Goal: Task Accomplishment & Management: Complete application form

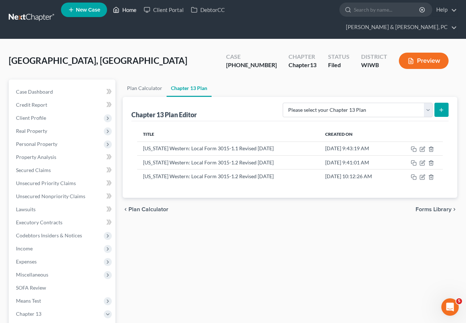
click at [121, 11] on link "Home" at bounding box center [124, 9] width 31 height 13
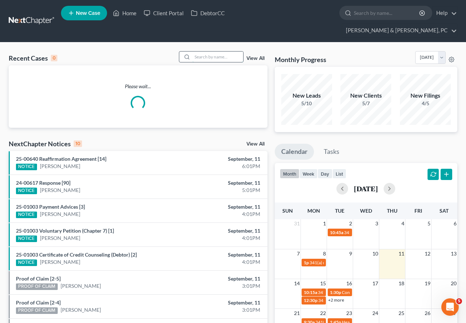
click at [223, 51] on input "search" at bounding box center [217, 56] width 51 height 11
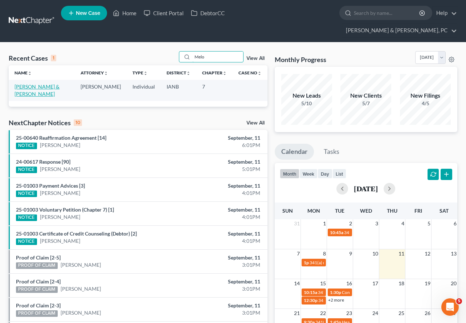
type input "Melo"
click at [45, 83] on link "[PERSON_NAME] & [PERSON_NAME]" at bounding box center [37, 89] width 45 height 13
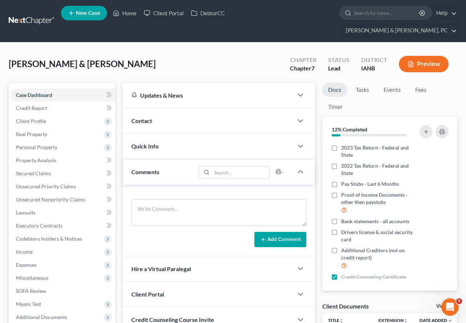
click at [268, 59] on div "[PERSON_NAME] & [PERSON_NAME] Upgraded Chapter Chapter 7 Status Lead District I…" at bounding box center [233, 67] width 448 height 32
click at [32, 248] on span "Income" at bounding box center [24, 251] width 17 height 6
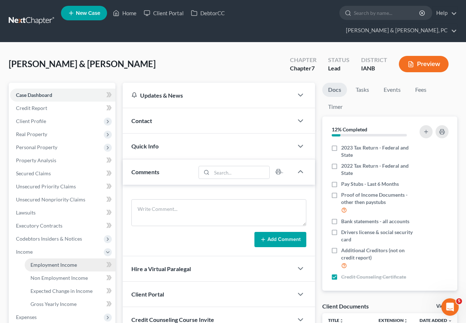
click at [42, 261] on span "Employment Income" at bounding box center [53, 264] width 46 height 6
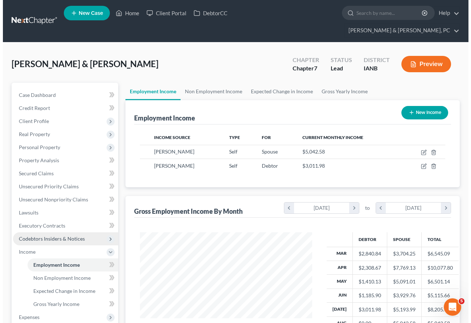
scroll to position [130, 186]
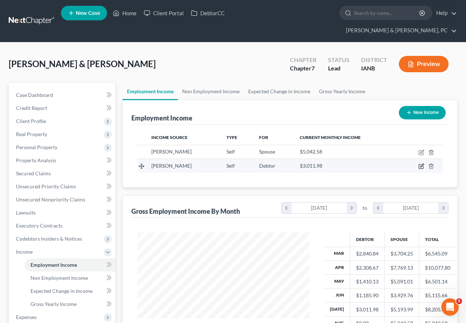
click at [419, 163] on icon "button" at bounding box center [421, 166] width 6 height 6
select select "1"
select select "16"
select select "0"
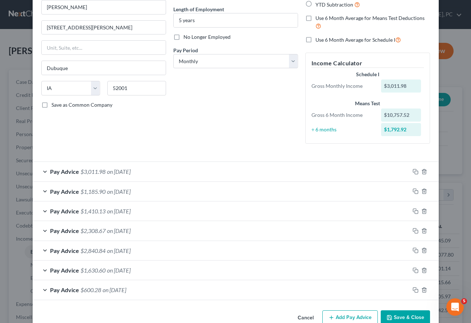
scroll to position [86, 0]
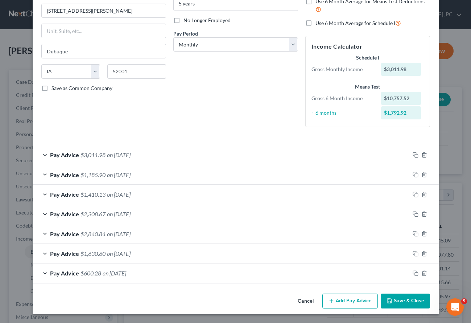
click at [354, 301] on button "Add Pay Advice" at bounding box center [349, 300] width 55 height 15
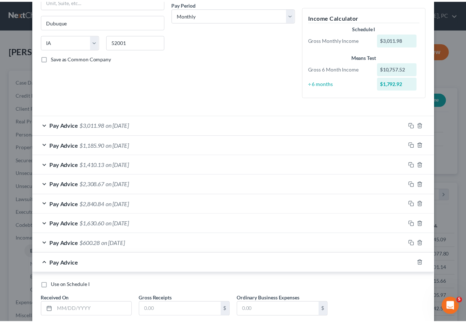
scroll to position [153, 0]
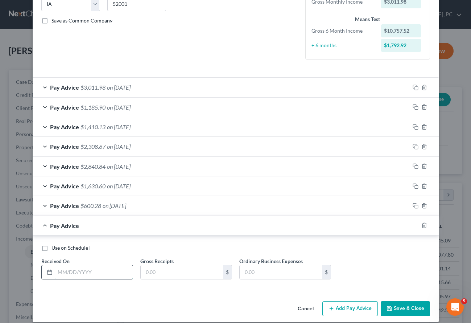
click at [69, 269] on input "text" at bounding box center [94, 272] width 78 height 14
type input "[DATE]"
click at [387, 263] on div "Use on Schedule I Received On * [DATE] Gross Receipts 3,211.87 $ Ordinary Busin…" at bounding box center [236, 264] width 396 height 41
click at [173, 272] on input "3,211.87" at bounding box center [182, 272] width 82 height 14
type input "3,112.87"
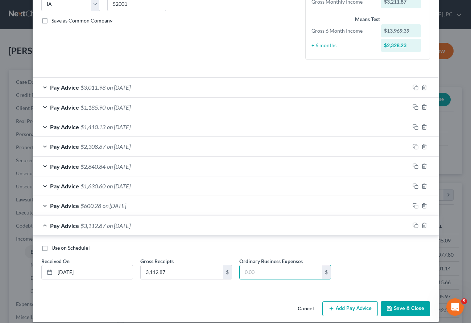
click at [394, 307] on button "Save & Close" at bounding box center [405, 308] width 49 height 15
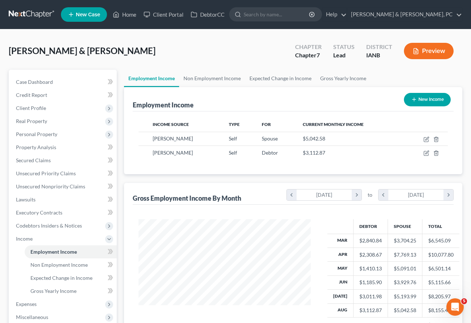
scroll to position [362460, 362403]
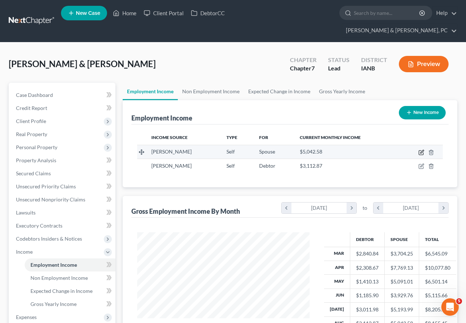
click at [422, 150] on icon "button" at bounding box center [421, 151] width 3 height 3
select select "1"
select select "16"
select select "0"
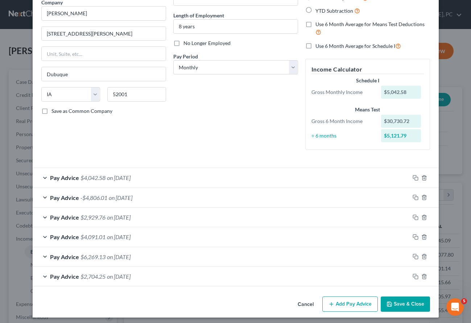
scroll to position [66, 0]
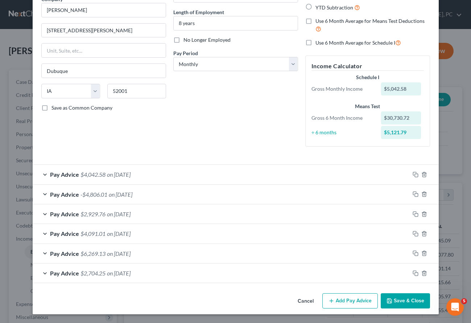
click at [172, 193] on div "Pay Advice -$4,806.01 on [DATE]" at bounding box center [221, 194] width 377 height 19
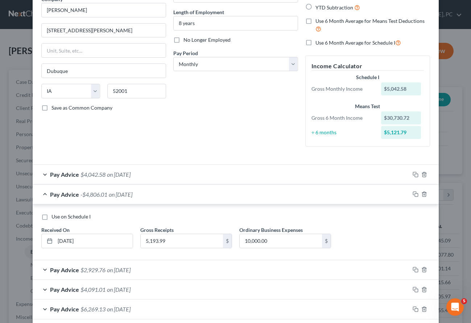
click at [58, 214] on span "Use on Schedule I" at bounding box center [70, 216] width 39 height 6
click at [58, 214] on input "Use on Schedule I" at bounding box center [56, 215] width 5 height 5
checkbox input "true"
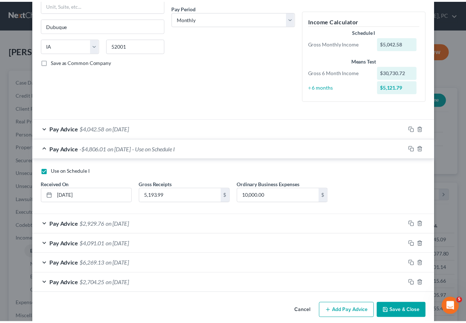
scroll to position [122, 0]
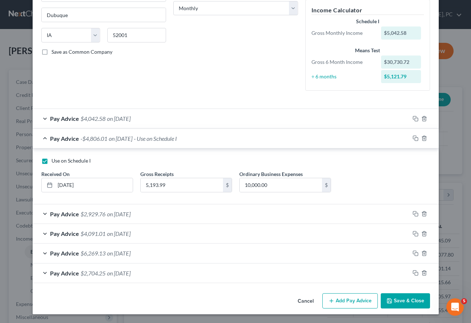
click at [409, 300] on button "Save & Close" at bounding box center [405, 300] width 49 height 15
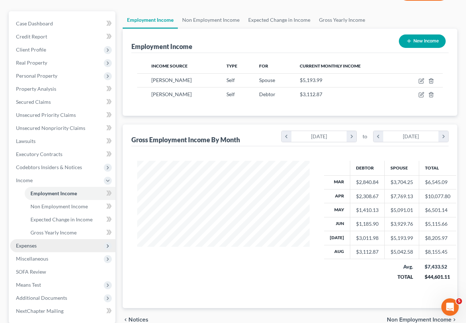
scroll to position [84, 0]
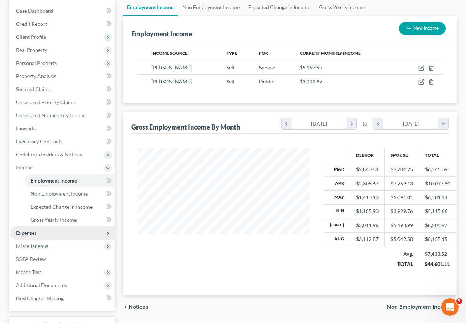
click at [33, 230] on span "Expenses" at bounding box center [26, 233] width 21 height 6
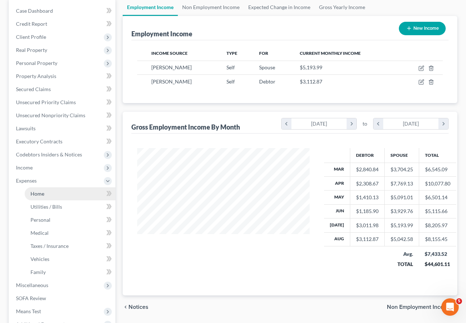
click at [38, 190] on span "Home" at bounding box center [37, 193] width 14 height 6
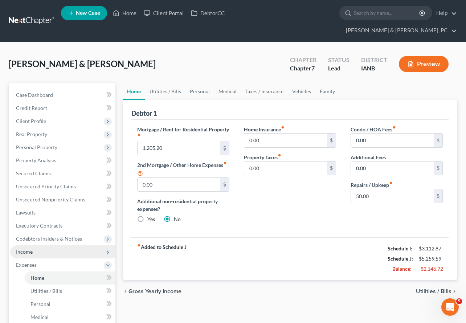
click at [30, 248] on span "Income" at bounding box center [24, 251] width 17 height 6
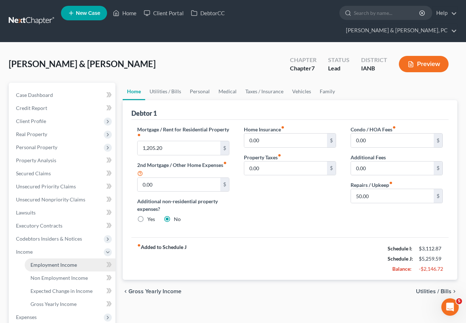
click at [40, 261] on span "Employment Income" at bounding box center [53, 264] width 46 height 6
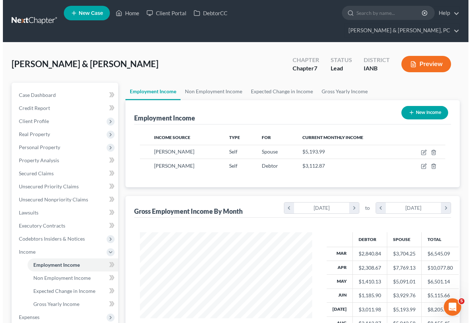
scroll to position [130, 186]
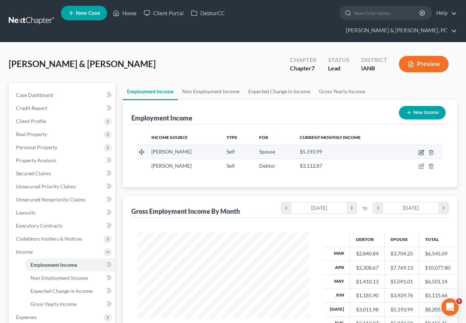
click at [421, 150] on icon "button" at bounding box center [420, 152] width 4 height 4
select select "1"
select select "16"
select select "0"
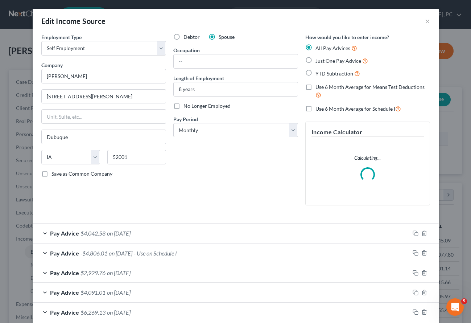
scroll to position [130, 189]
click at [170, 251] on span "- Use on Schedule I" at bounding box center [155, 252] width 43 height 7
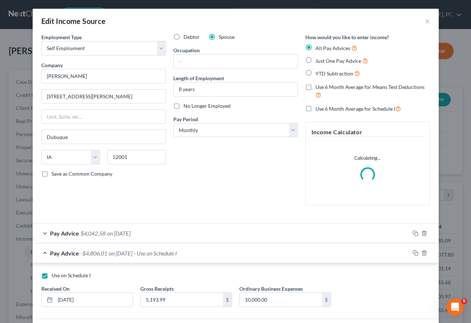
click at [51, 274] on label "Use on Schedule I" at bounding box center [70, 275] width 39 height 7
click at [54, 274] on input "Use on Schedule I" at bounding box center [56, 274] width 5 height 5
checkbox input "false"
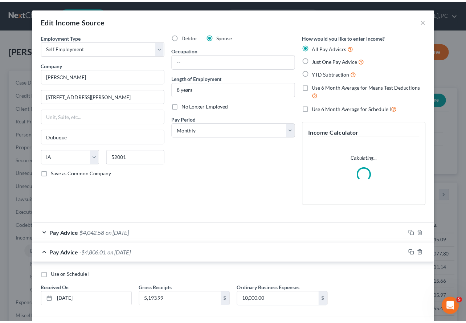
scroll to position [115, 0]
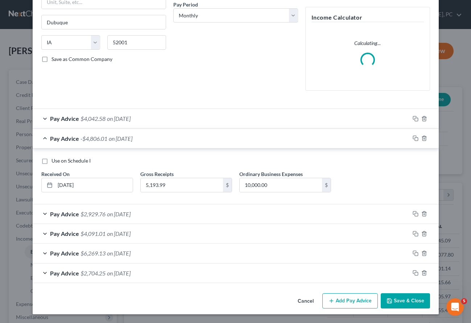
click at [397, 294] on button "Save & Close" at bounding box center [405, 300] width 49 height 15
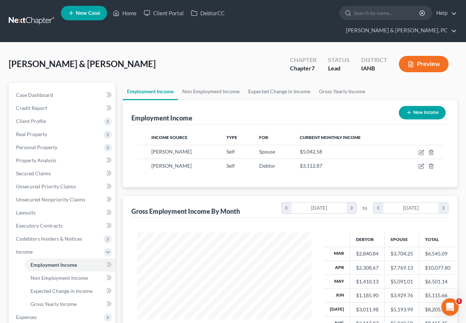
scroll to position [362460, 362403]
click at [28, 314] on span "Expenses" at bounding box center [26, 317] width 21 height 6
click at [40, 274] on span "Home" at bounding box center [37, 277] width 14 height 6
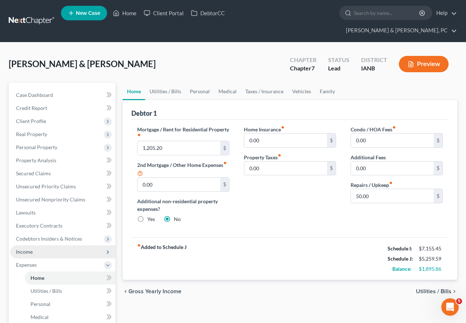
click at [28, 248] on span "Income" at bounding box center [24, 251] width 17 height 6
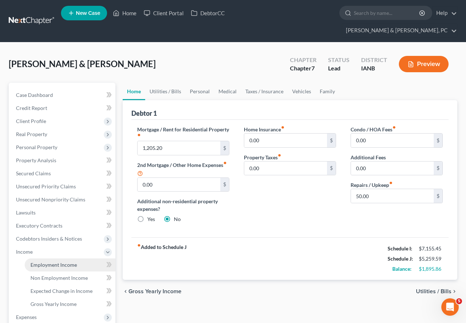
click at [49, 261] on span "Employment Income" at bounding box center [53, 264] width 46 height 6
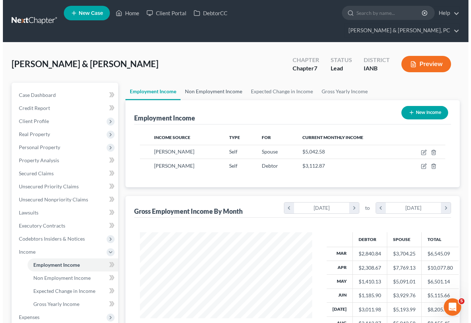
scroll to position [130, 186]
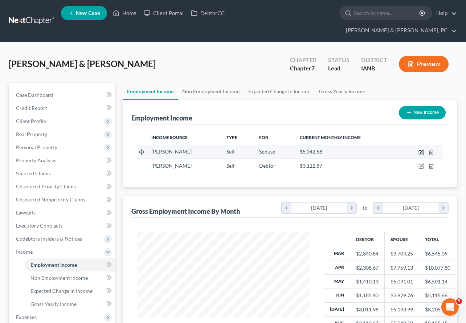
click at [421, 149] on icon "button" at bounding box center [421, 152] width 6 height 6
select select "1"
select select "16"
select select "0"
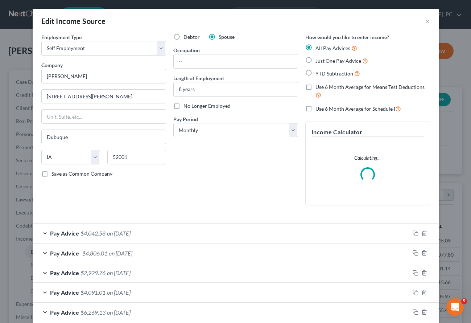
scroll to position [130, 189]
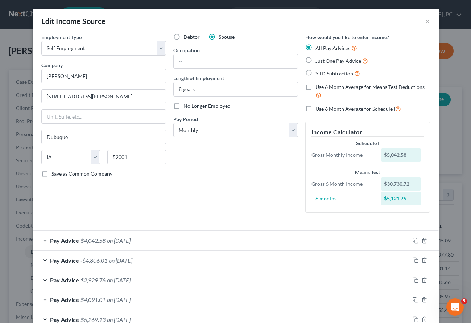
click at [66, 251] on div "Pay Advice -$4,806.01 on [DATE]" at bounding box center [221, 260] width 377 height 19
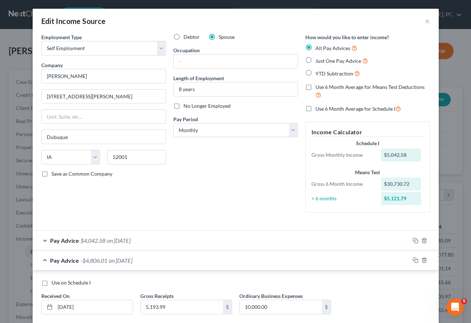
click at [59, 282] on span "Use on Schedule I" at bounding box center [70, 282] width 39 height 6
click at [59, 282] on input "Use on Schedule I" at bounding box center [56, 281] width 5 height 5
checkbox input "true"
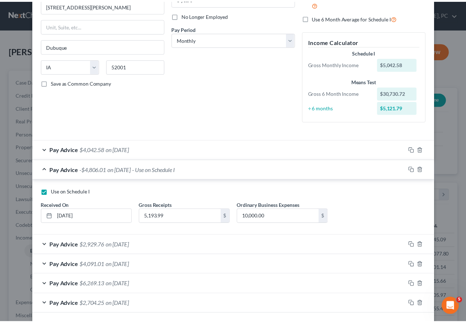
scroll to position [122, 0]
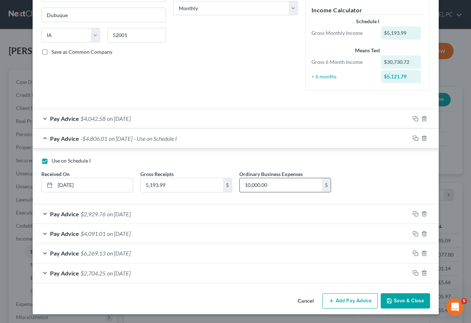
click at [277, 185] on input "10,000.00" at bounding box center [281, 185] width 82 height 14
type input "1,000"
click at [401, 299] on button "Save & Close" at bounding box center [405, 300] width 49 height 15
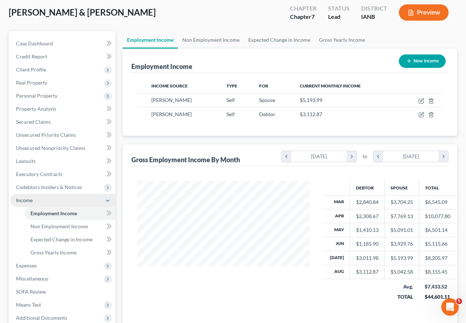
scroll to position [52, 0]
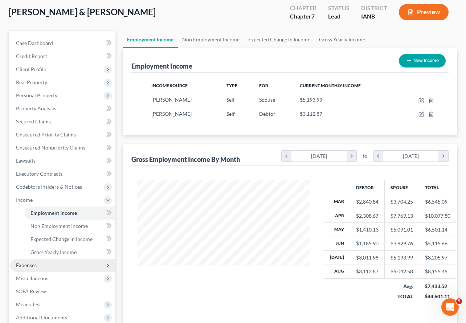
click at [34, 262] on span "Expenses" at bounding box center [26, 265] width 21 height 6
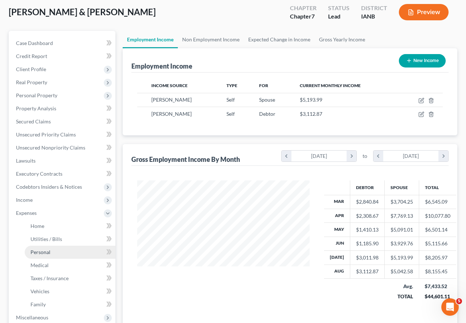
click at [40, 249] on span "Personal" at bounding box center [40, 252] width 20 height 6
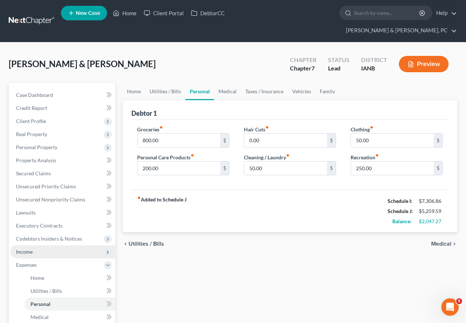
click at [30, 248] on span "Income" at bounding box center [24, 251] width 17 height 6
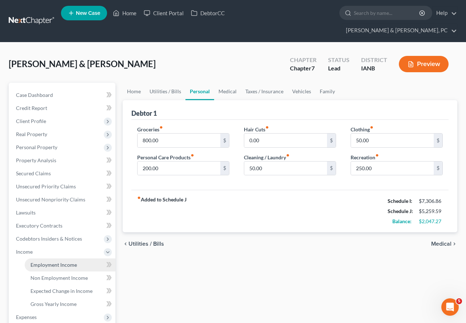
click at [40, 261] on span "Employment Income" at bounding box center [53, 264] width 46 height 6
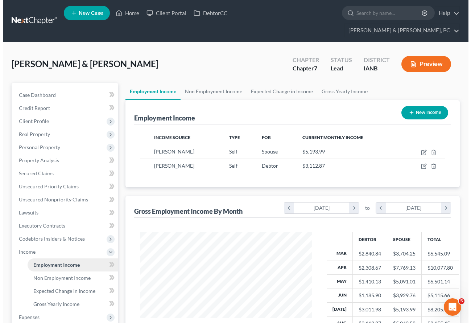
scroll to position [130, 186]
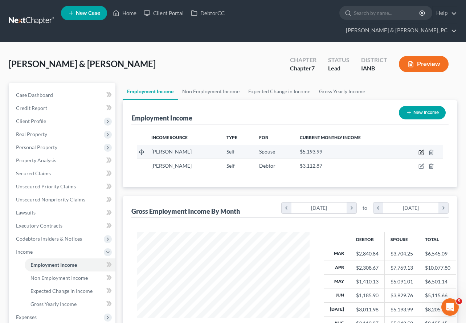
click at [420, 149] on icon "button" at bounding box center [421, 152] width 6 height 6
select select "1"
select select "16"
select select "0"
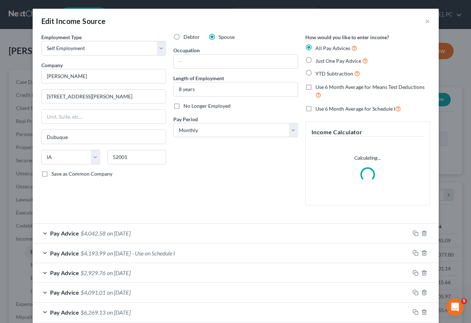
scroll to position [130, 189]
click at [120, 249] on div "Pay Advice $4,193.99 on [DATE] - Use on Schedule I" at bounding box center [221, 252] width 377 height 19
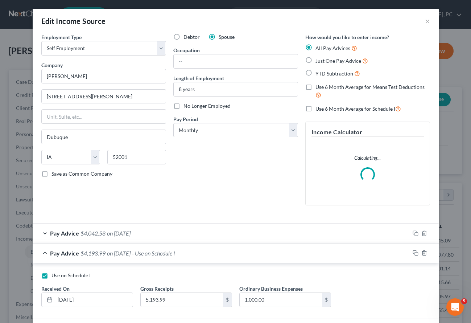
click at [63, 276] on span "Use on Schedule I" at bounding box center [70, 275] width 39 height 6
click at [59, 276] on input "Use on Schedule I" at bounding box center [56, 274] width 5 height 5
checkbox input "false"
click at [185, 206] on div "Debtor Spouse Occupation Length of Employment 8 years No Longer Employed Pay Pe…" at bounding box center [236, 122] width 132 height 178
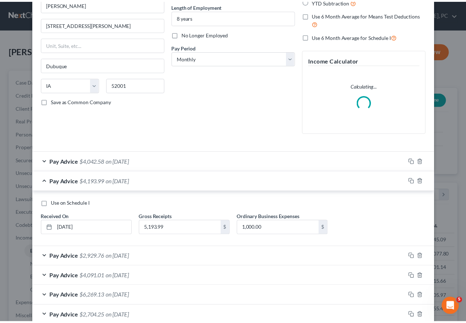
scroll to position [115, 0]
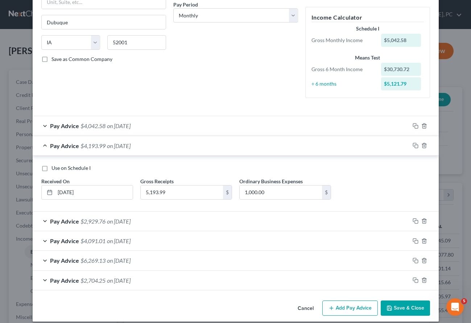
click at [398, 308] on button "Save & Close" at bounding box center [405, 307] width 49 height 15
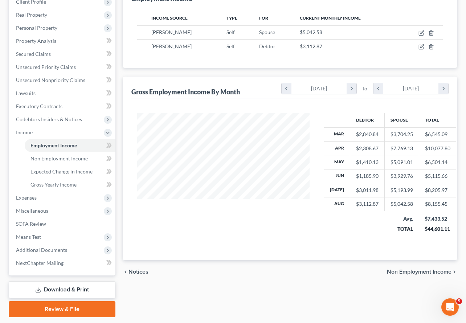
scroll to position [120, 0]
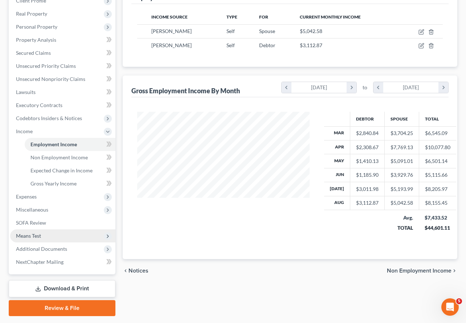
click at [33, 232] on span "Means Test" at bounding box center [28, 235] width 25 height 6
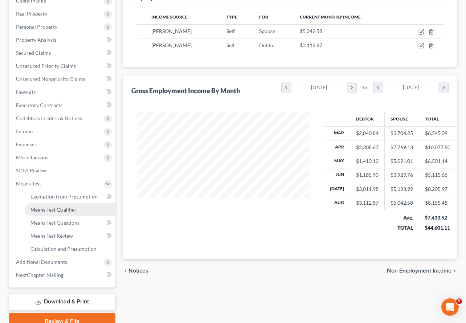
click at [51, 203] on link "Means Test Qualifier" at bounding box center [70, 209] width 91 height 13
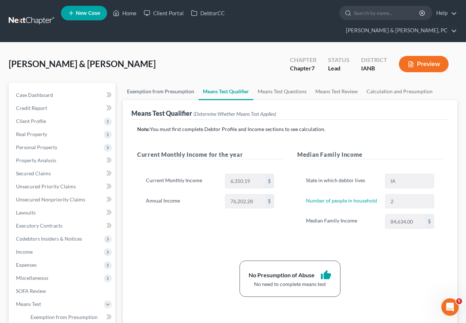
click at [152, 83] on link "Exemption from Presumption" at bounding box center [161, 91] width 76 height 17
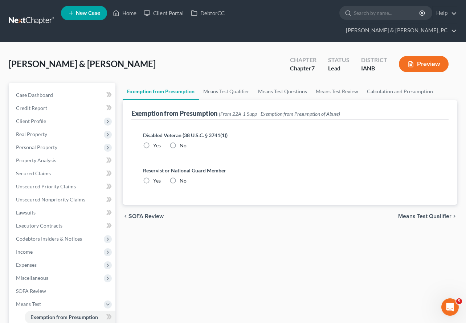
click at [179, 142] on label "No" at bounding box center [182, 145] width 7 height 7
click at [182, 142] on input "No" at bounding box center [184, 144] width 5 height 5
radio input "true"
click at [179, 177] on label "No" at bounding box center [182, 180] width 7 height 7
click at [182, 177] on input "No" at bounding box center [184, 179] width 5 height 5
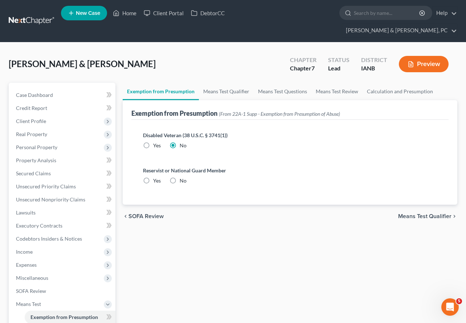
radio input "true"
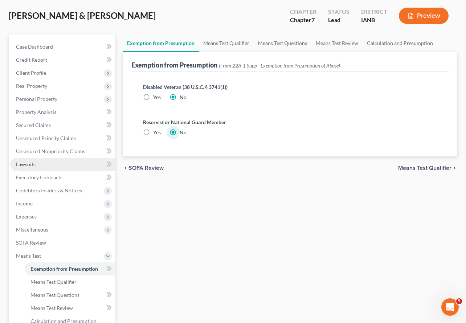
scroll to position [141, 0]
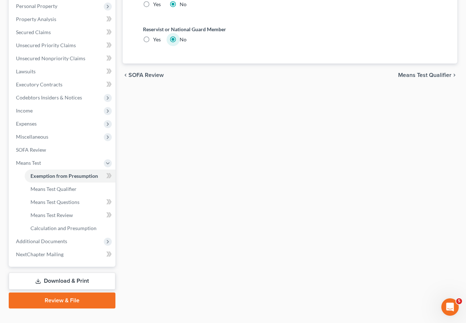
click at [55, 272] on link "Download & Print" at bounding box center [62, 280] width 107 height 17
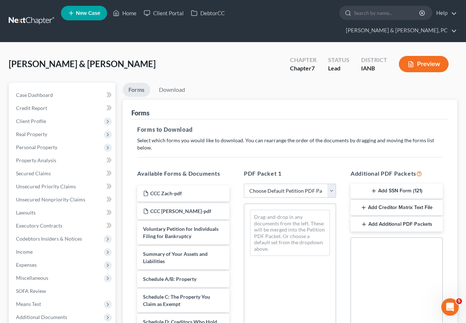
click at [280, 183] on select "Choose Default Petition PDF Packet Complete Bankruptcy Petition (all forms and …" at bounding box center [290, 190] width 92 height 15
select select "0"
click at [244, 183] on select "Choose Default Petition PDF Packet Complete Bankruptcy Petition (all forms and …" at bounding box center [290, 190] width 92 height 15
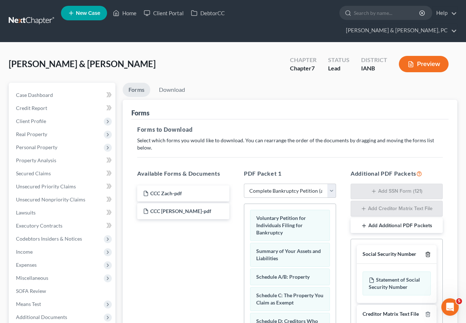
click at [429, 252] on icon "button" at bounding box center [427, 254] width 3 height 5
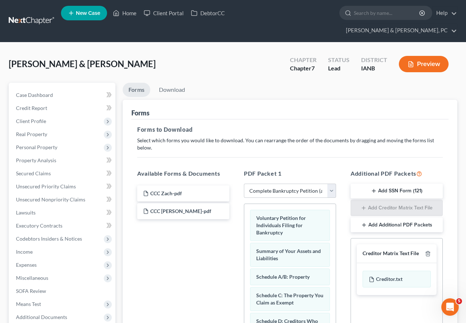
scroll to position [125, 0]
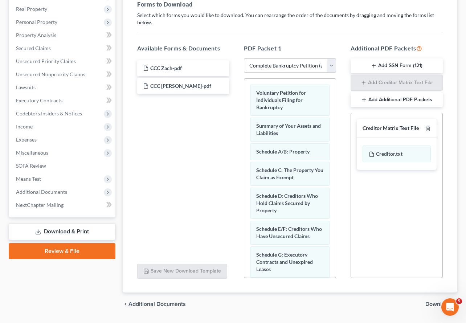
click at [434, 301] on span "Download" at bounding box center [438, 304] width 26 height 6
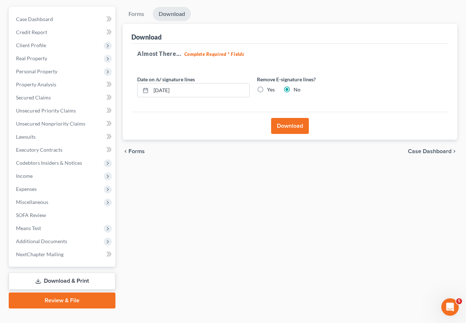
click at [267, 86] on label "Yes" at bounding box center [271, 89] width 8 height 7
click at [270, 86] on input "Yes" at bounding box center [272, 88] width 5 height 5
radio input "true"
radio input "false"
click at [295, 118] on button "Download" at bounding box center [290, 126] width 38 height 16
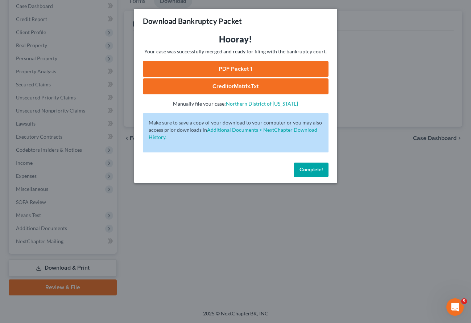
click at [241, 67] on link "PDF Packet 1" at bounding box center [236, 69] width 186 height 16
click at [314, 166] on span "Complete!" at bounding box center [310, 169] width 23 height 6
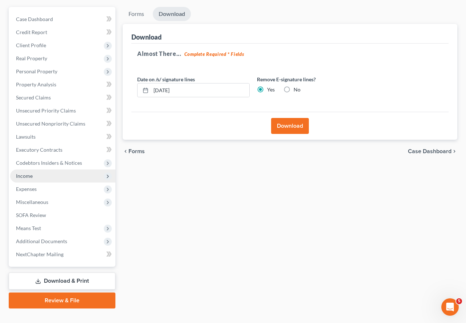
click at [28, 173] on span "Income" at bounding box center [24, 176] width 17 height 6
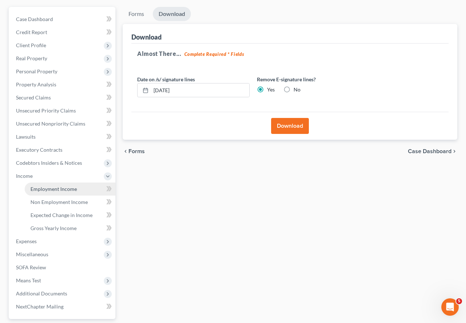
click at [46, 186] on span "Employment Income" at bounding box center [53, 189] width 46 height 6
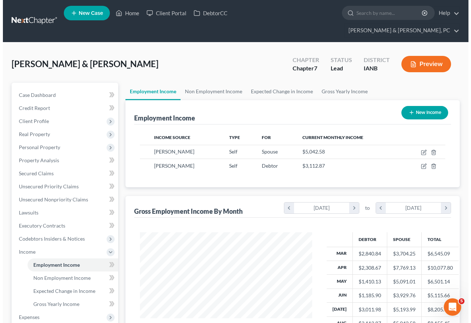
scroll to position [130, 186]
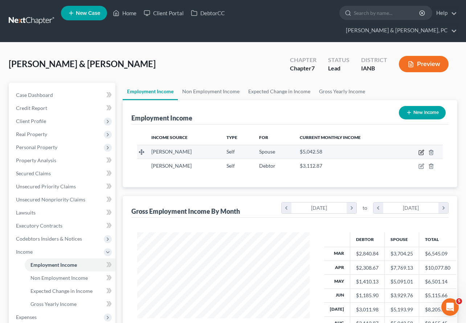
click at [421, 150] on icon "button" at bounding box center [420, 152] width 4 height 4
select select "1"
select select "16"
select select "0"
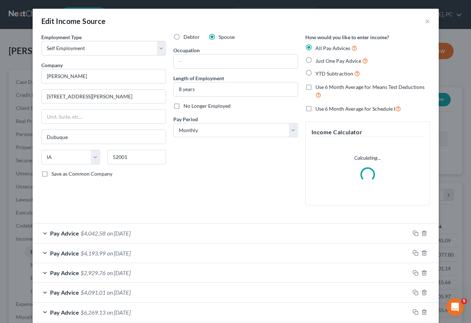
scroll to position [130, 189]
click at [199, 66] on input "text" at bounding box center [236, 61] width 124 height 14
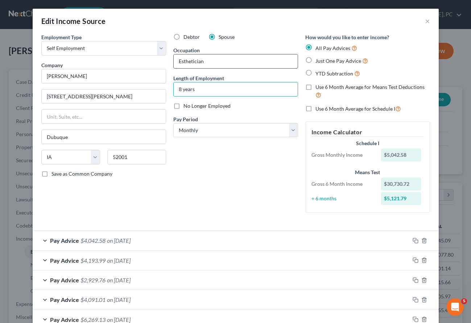
click at [190, 60] on input "Esthetician" at bounding box center [236, 61] width 124 height 14
drag, startPoint x: 204, startPoint y: 57, endPoint x: 143, endPoint y: 59, distance: 61.0
click at [143, 59] on div "Employment Type * Select Full or [DEMOGRAPHIC_DATA] Employment Self Employment …" at bounding box center [236, 128] width 396 height 191
paste input "e"
click at [178, 62] on input "esthetician" at bounding box center [236, 61] width 124 height 14
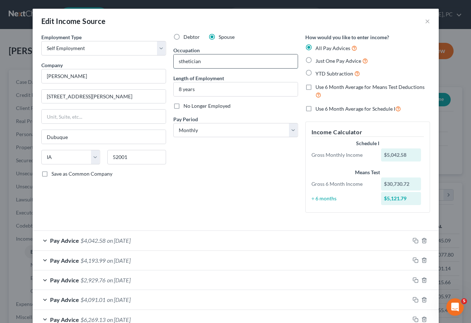
type input "Esthetician"
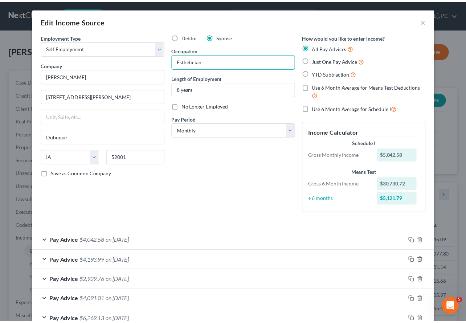
scroll to position [66, 0]
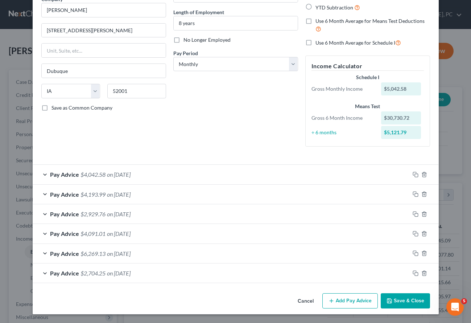
click at [402, 303] on button "Save & Close" at bounding box center [405, 300] width 49 height 15
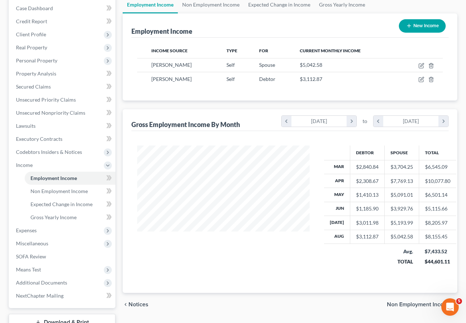
scroll to position [128, 0]
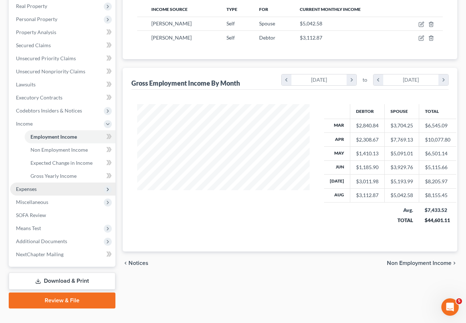
click at [38, 182] on span "Expenses" at bounding box center [62, 188] width 105 height 13
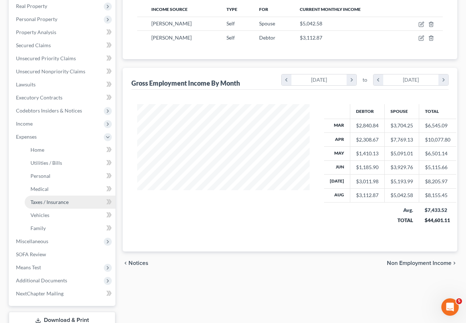
click at [47, 199] on span "Taxes / Insurance" at bounding box center [49, 202] width 38 height 6
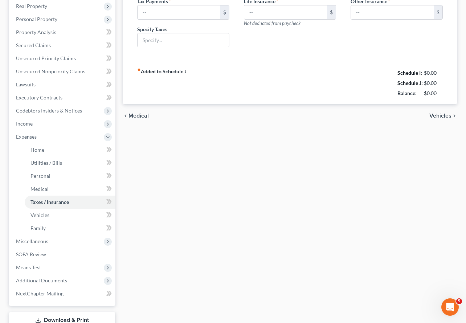
type input "250.00"
type input "IRS Payments (Self Employed)"
type input "0.00"
type input "62.53"
type input "Umbrella Policy"
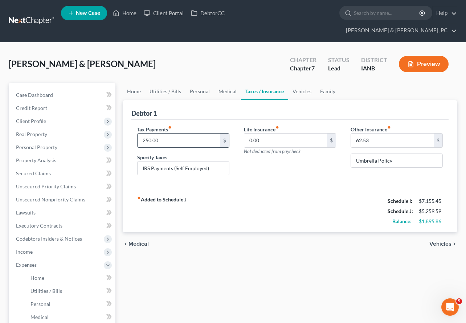
click at [179, 133] on input "250.00" at bounding box center [178, 140] width 83 height 14
type input "300.00"
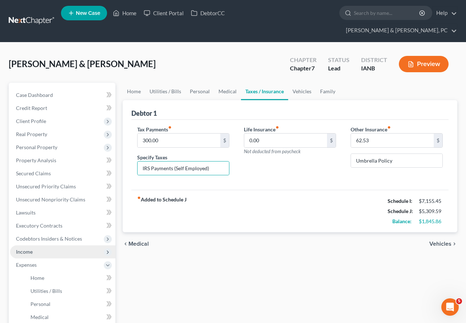
click at [29, 248] on span "Income" at bounding box center [24, 251] width 17 height 6
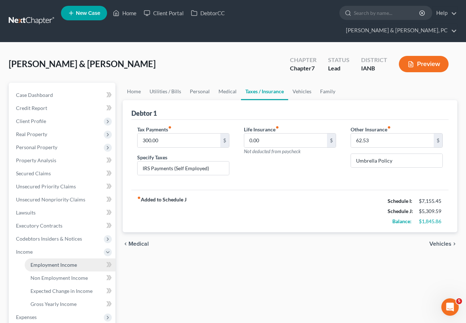
click at [28, 258] on link "Employment Income" at bounding box center [70, 264] width 91 height 13
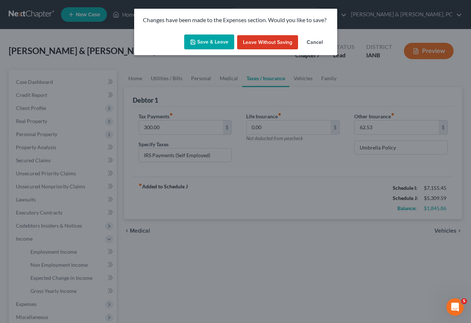
click at [204, 42] on button "Save & Leave" at bounding box center [209, 41] width 50 height 15
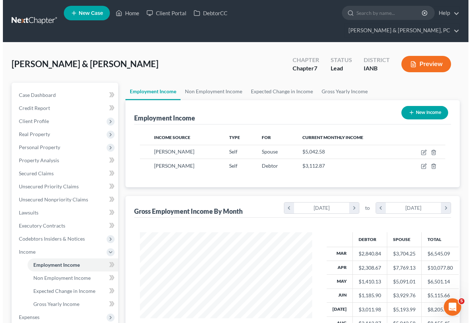
scroll to position [130, 186]
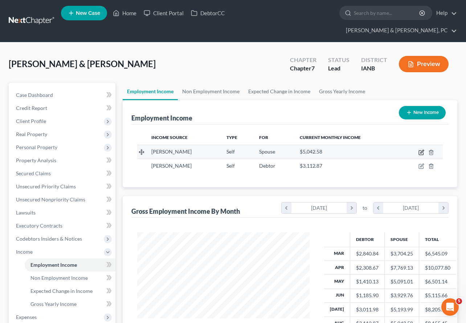
click at [421, 149] on icon "button" at bounding box center [421, 152] width 6 height 6
select select "1"
select select "16"
select select "0"
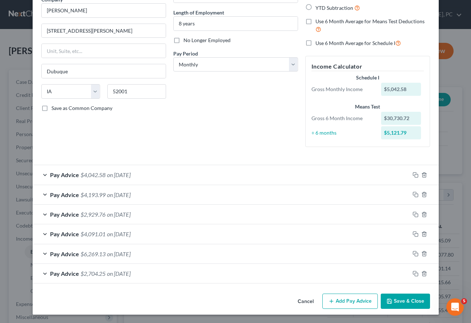
scroll to position [66, 0]
click at [104, 173] on div "Pay Advice $4,042.58 on [DATE]" at bounding box center [221, 174] width 377 height 19
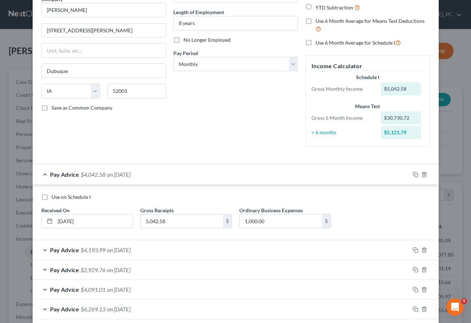
click at [96, 253] on div "Pay Advice $4,193.99 on [DATE]" at bounding box center [221, 249] width 377 height 19
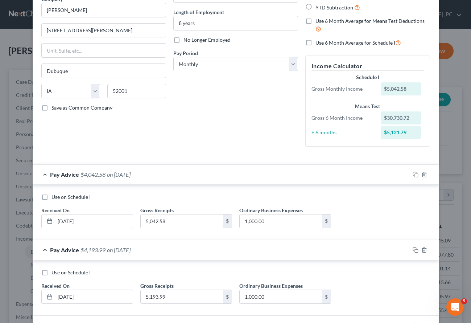
click at [51, 198] on label "Use on Schedule I" at bounding box center [70, 196] width 39 height 7
click at [54, 198] on input "Use on Schedule I" at bounding box center [56, 195] width 5 height 5
checkbox input "true"
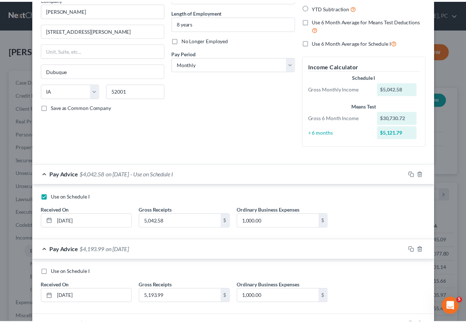
scroll to position [177, 0]
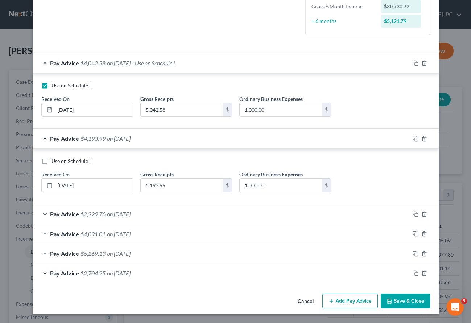
click at [404, 299] on button "Save & Close" at bounding box center [405, 300] width 49 height 15
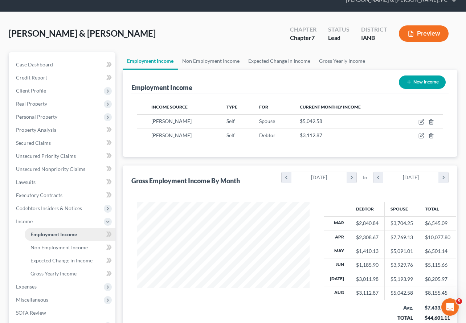
scroll to position [54, 0]
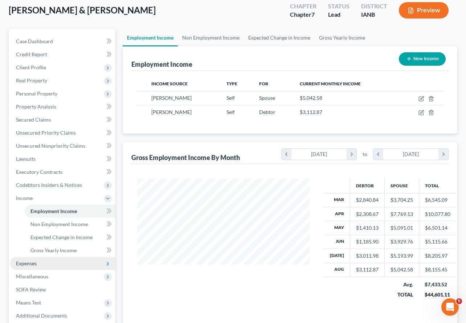
click at [32, 260] on span "Expenses" at bounding box center [26, 263] width 21 height 6
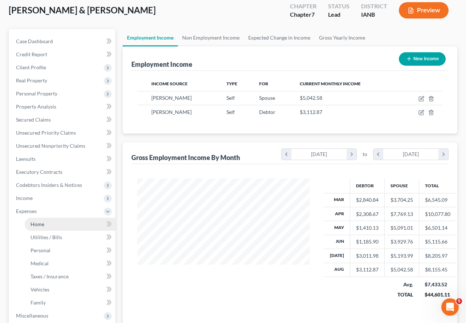
click at [38, 221] on span "Home" at bounding box center [37, 224] width 14 height 6
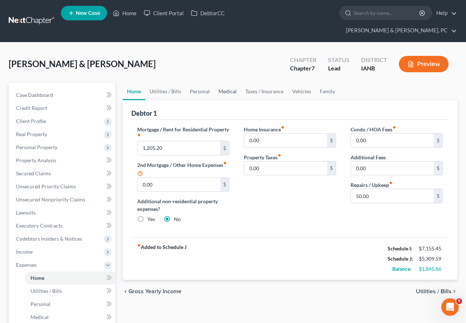
click at [223, 83] on link "Medical" at bounding box center [227, 91] width 27 height 17
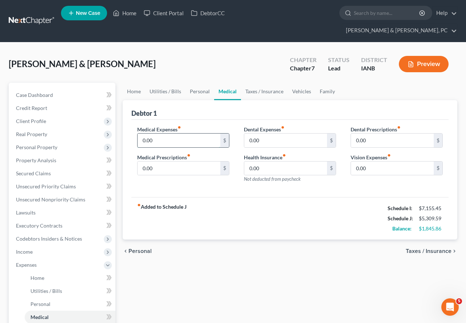
click at [170, 133] on input "0.00" at bounding box center [178, 140] width 83 height 14
type input "100.00"
click at [195, 83] on link "Personal" at bounding box center [199, 91] width 29 height 17
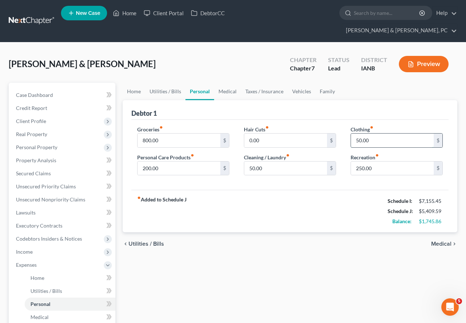
click at [371, 133] on input "50.00" at bounding box center [392, 140] width 83 height 14
type input "100.00"
click at [268, 125] on icon "fiber_manual_record" at bounding box center [267, 127] width 4 height 4
click at [168, 133] on input "800.00" at bounding box center [178, 140] width 83 height 14
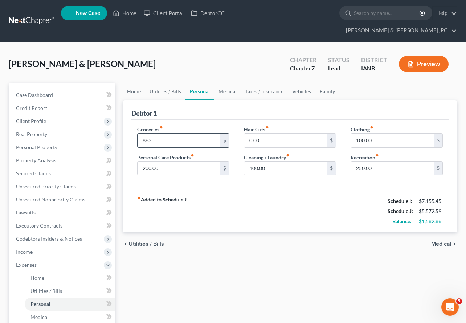
click at [155, 133] on input "863" at bounding box center [178, 140] width 83 height 14
type input "875"
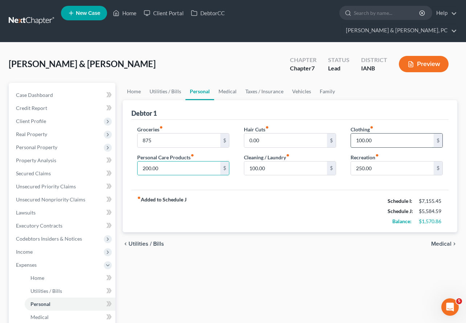
click at [392, 133] on input "100.00" at bounding box center [392, 140] width 83 height 14
type input "175"
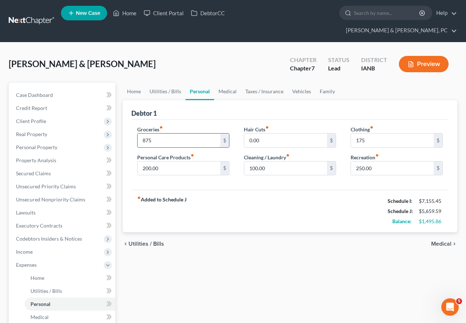
click at [162, 133] on input "875" at bounding box center [178, 140] width 83 height 14
click at [162, 133] on input "970" at bounding box center [178, 140] width 83 height 14
type input "950"
click at [323, 83] on link "Family" at bounding box center [327, 91] width 24 height 17
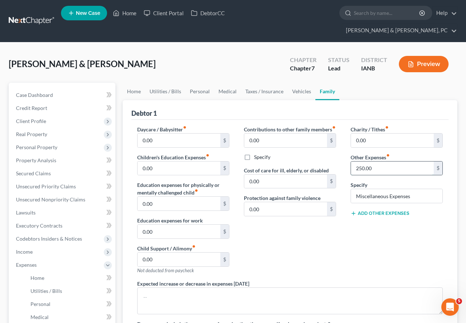
click at [379, 161] on input "250.00" at bounding box center [392, 168] width 83 height 14
type input "275"
click at [136, 83] on link "Home" at bounding box center [134, 91] width 22 height 17
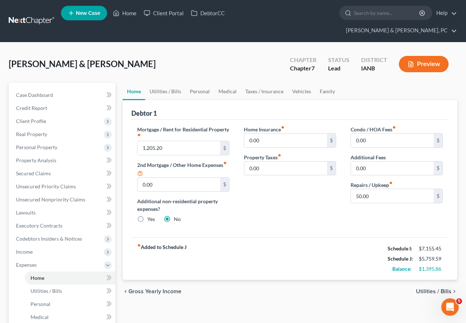
click at [283, 251] on div "fiber_manual_record Added to Schedule J Schedule I: $7,155.45 Schedule J: $5,75…" at bounding box center [289, 258] width 317 height 42
click at [162, 83] on link "Utilities / Bills" at bounding box center [165, 91] width 40 height 17
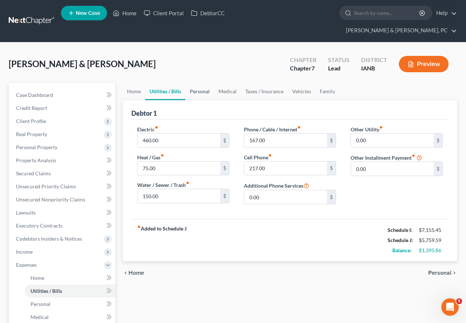
click at [196, 83] on link "Personal" at bounding box center [199, 91] width 29 height 17
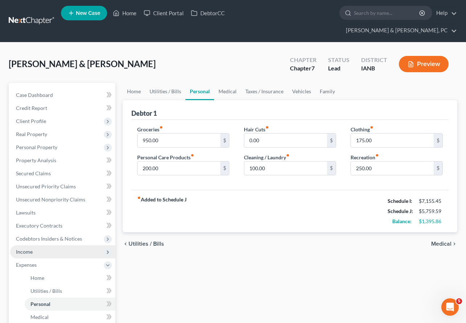
click at [25, 248] on span "Income" at bounding box center [24, 251] width 17 height 6
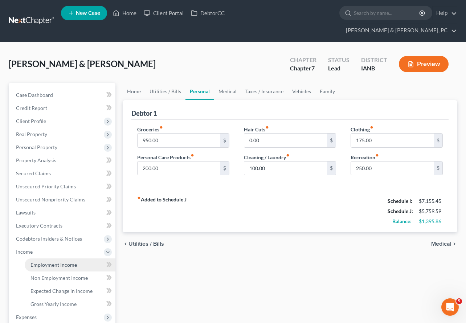
click at [40, 261] on span "Employment Income" at bounding box center [53, 264] width 46 height 6
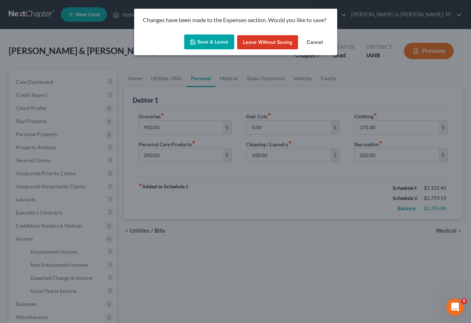
click at [206, 44] on button "Save & Leave" at bounding box center [209, 41] width 50 height 15
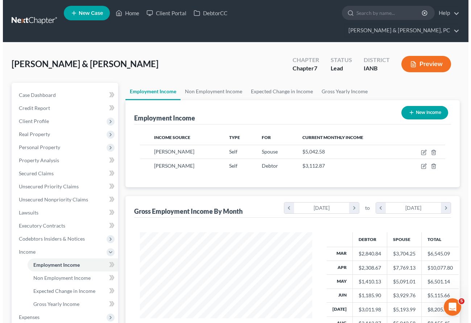
scroll to position [130, 186]
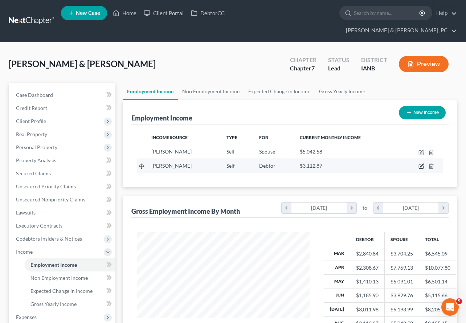
click at [421, 163] on icon "button" at bounding box center [421, 166] width 6 height 6
select select "1"
select select "16"
select select "0"
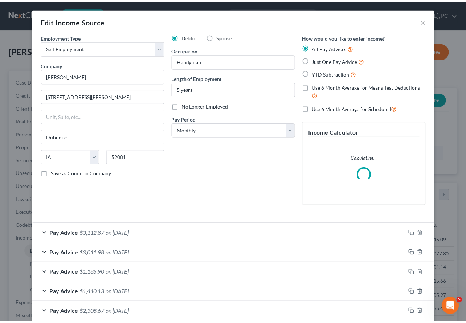
scroll to position [130, 189]
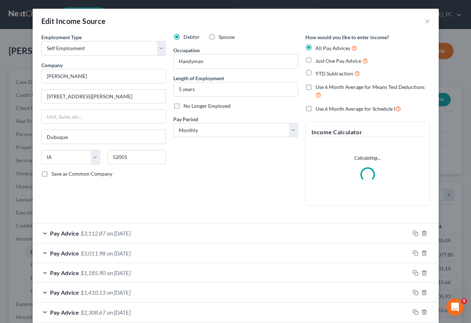
click at [123, 231] on span "on [DATE]" at bounding box center [119, 233] width 24 height 7
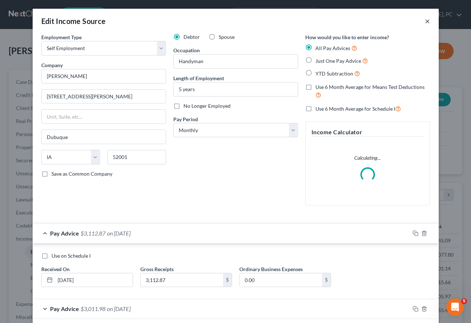
click at [425, 20] on button "×" at bounding box center [427, 21] width 5 height 9
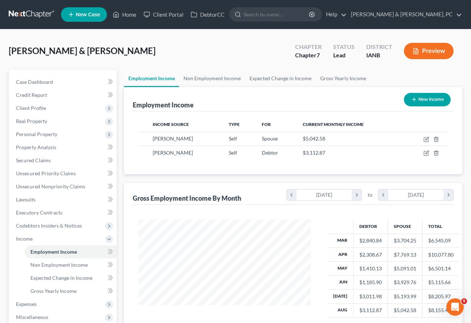
scroll to position [362460, 362403]
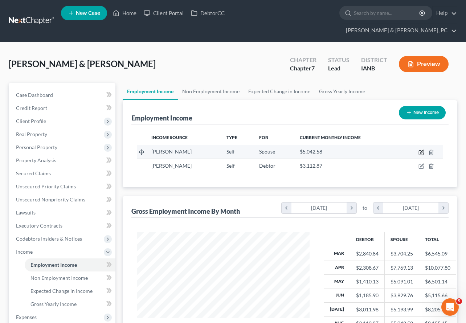
click at [421, 150] on icon "button" at bounding box center [421, 151] width 3 height 3
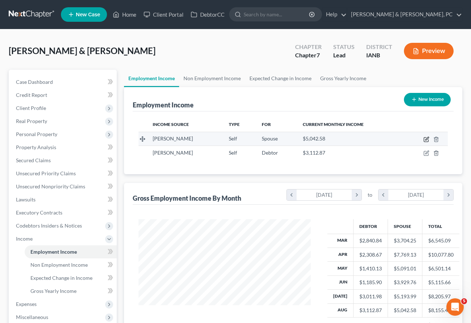
select select "1"
select select "16"
select select "0"
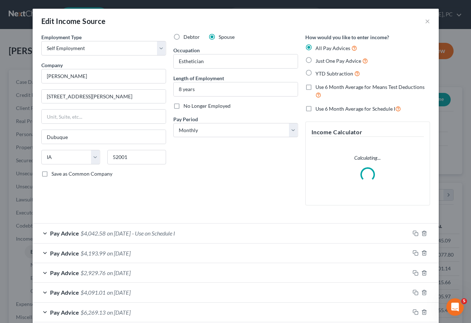
scroll to position [130, 189]
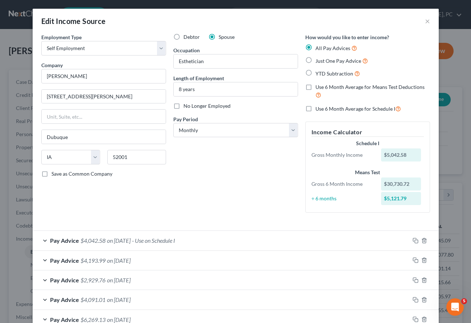
click at [81, 252] on div "Pay Advice $4,193.99 on [DATE]" at bounding box center [221, 260] width 377 height 19
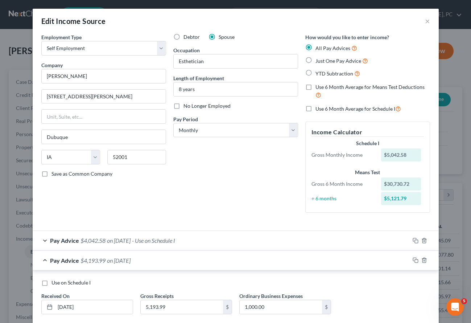
click at [72, 243] on span "Pay Advice" at bounding box center [64, 240] width 29 height 7
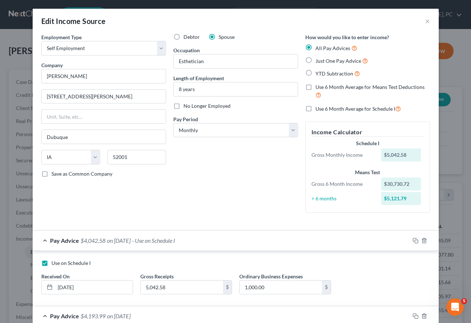
click at [72, 243] on span "Pay Advice" at bounding box center [64, 240] width 29 height 7
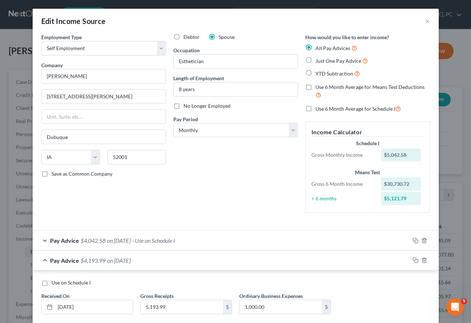
click at [66, 243] on span "Pay Advice" at bounding box center [64, 240] width 29 height 7
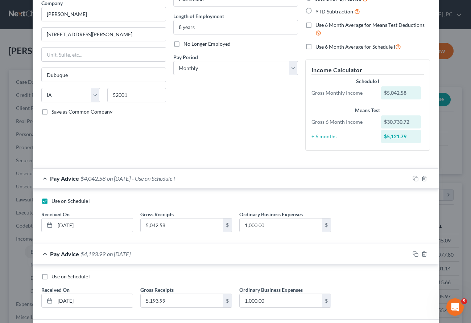
scroll to position [74, 0]
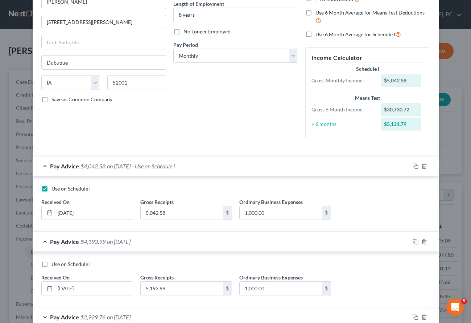
click at [45, 168] on div "Pay Advice $4,042.58 on [DATE] - Use on Schedule I" at bounding box center [221, 165] width 377 height 19
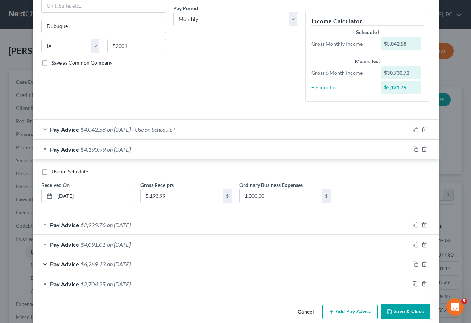
scroll to position [122, 0]
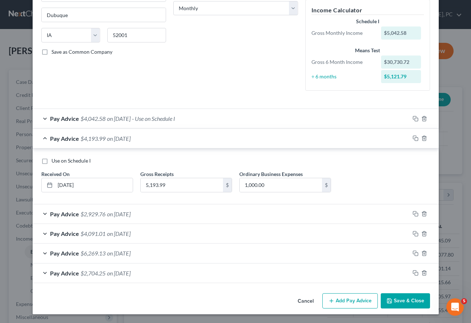
click at [91, 216] on span "$2,929.76" at bounding box center [92, 213] width 25 height 7
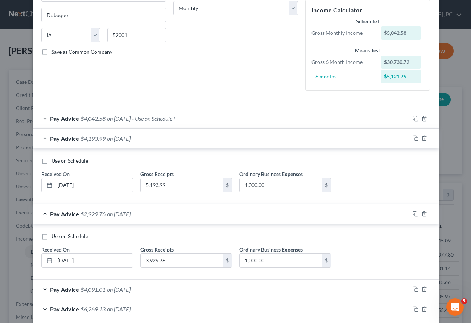
click at [51, 236] on label "Use on Schedule I" at bounding box center [70, 235] width 39 height 7
click at [54, 236] on input "Use on Schedule I" at bounding box center [56, 234] width 5 height 5
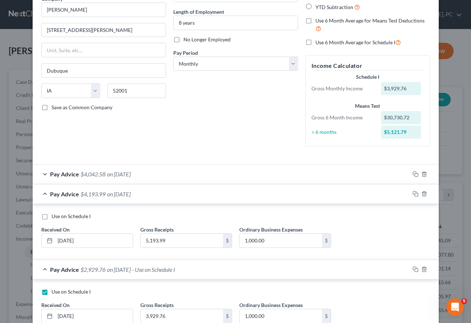
scroll to position [177, 0]
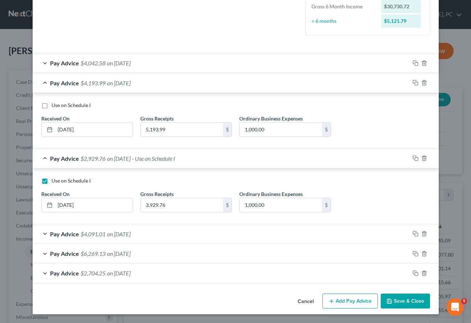
click at [77, 64] on div "Pay Advice $4,042.58 on [DATE]" at bounding box center [221, 62] width 377 height 19
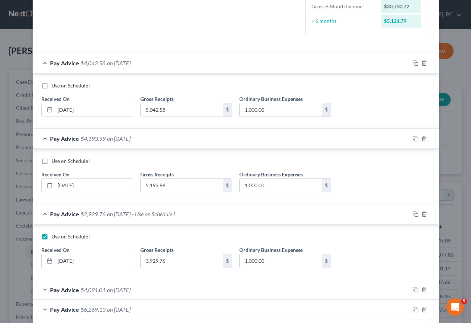
click at [51, 236] on label "Use on Schedule I" at bounding box center [70, 236] width 39 height 7
click at [54, 236] on input "Use on Schedule I" at bounding box center [56, 235] width 5 height 5
checkbox input "false"
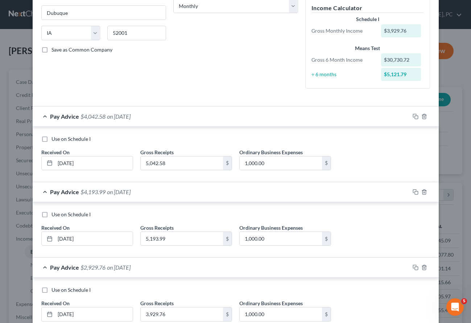
scroll to position [0, 0]
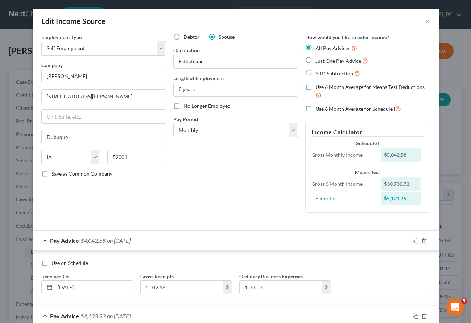
click at [170, 212] on div "Debtor Spouse Occupation Esthetician Length of Employment 8 years No Longer Emp…" at bounding box center [236, 125] width 132 height 185
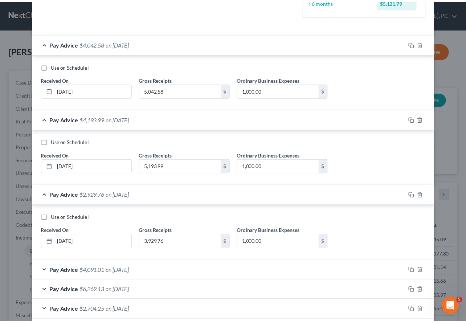
scroll to position [233, 0]
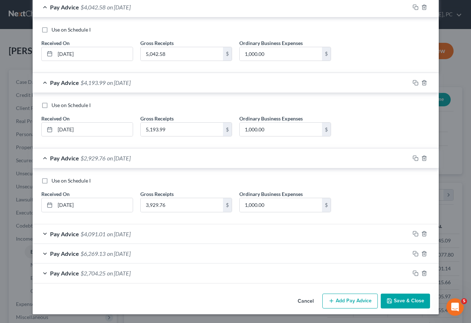
click at [396, 298] on button "Save & Close" at bounding box center [405, 300] width 49 height 15
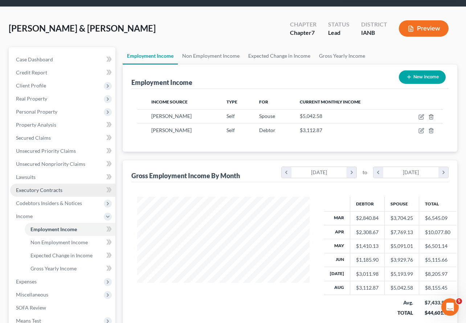
scroll to position [68, 0]
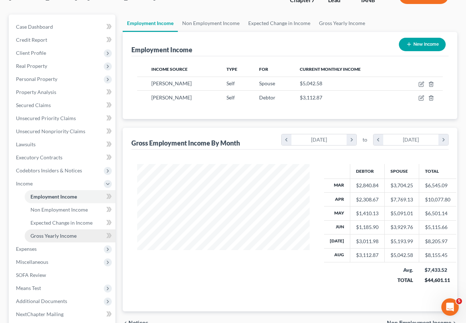
click at [43, 229] on link "Gross Yearly Income" at bounding box center [70, 235] width 91 height 13
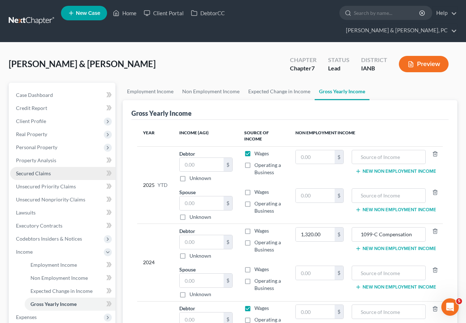
click at [24, 170] on span "Secured Claims" at bounding box center [33, 173] width 35 height 6
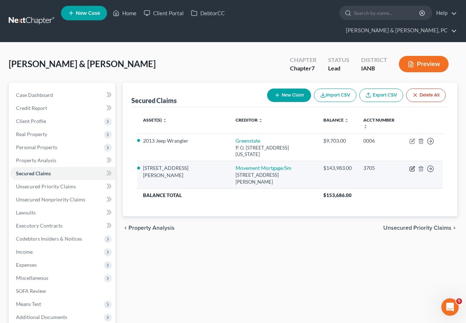
click at [411, 166] on icon "button" at bounding box center [412, 169] width 6 height 6
select select "42"
select select "3"
select select "2"
select select "1"
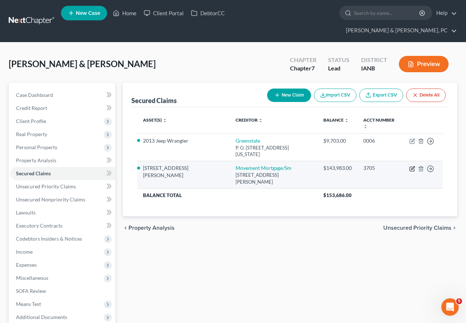
select select "0"
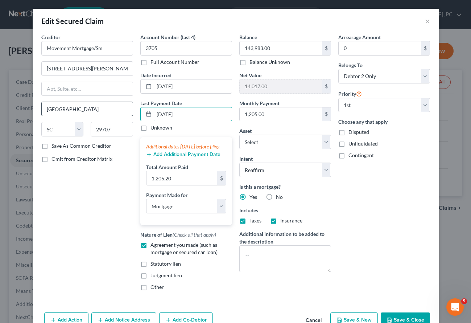
drag, startPoint x: 187, startPoint y: 113, endPoint x: 90, endPoint y: 108, distance: 97.3
click at [90, 108] on div "Creditor * Movement Mortgage/Sm [STREET_ADDRESS][GEOGRAPHIC_DATA][PERSON_NAME] …" at bounding box center [236, 164] width 396 height 263
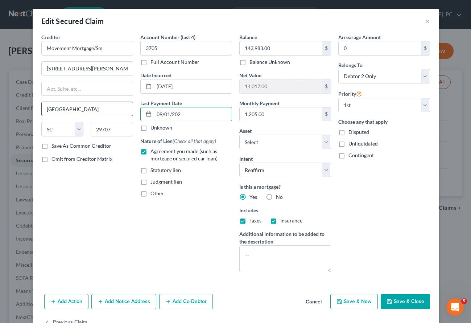
type input "[DATE]"
select select "3"
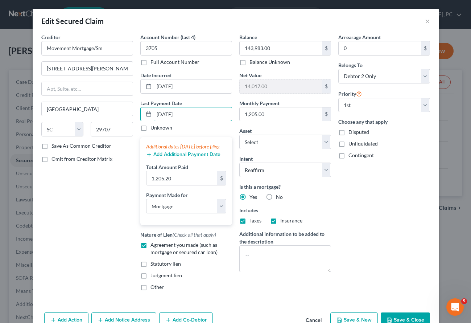
type input "[DATE]"
click at [173, 157] on button "Add Additional Payment Date" at bounding box center [183, 155] width 74 height 6
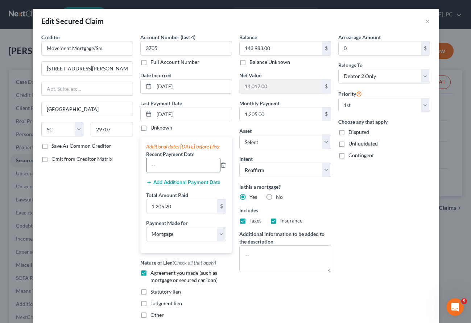
click at [165, 171] on input "text" at bounding box center [183, 165] width 74 height 14
type input "[DATE]"
click at [177, 185] on button "Add Additional Payment Date" at bounding box center [183, 182] width 74 height 6
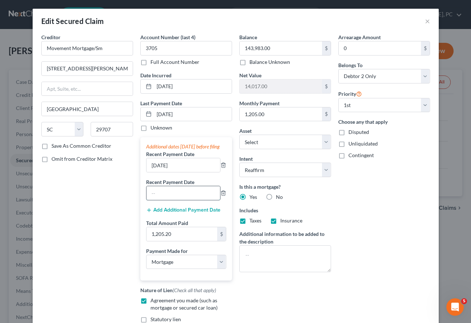
click at [180, 200] on input "text" at bounding box center [183, 193] width 74 height 14
type input "[DATE]"
click at [184, 241] on input "1,205.20" at bounding box center [181, 234] width 71 height 14
type input "3,615.60"
click at [66, 235] on div "Creditor * Movement Mortgage/Sm [STREET_ADDRESS][GEOGRAPHIC_DATA][PERSON_NAME] …" at bounding box center [87, 192] width 99 height 318
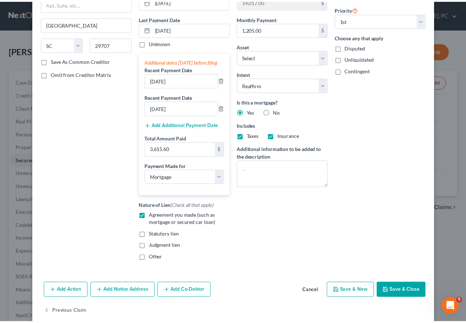
scroll to position [103, 0]
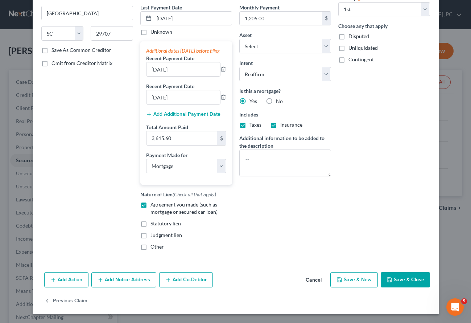
click at [405, 277] on button "Save & Close" at bounding box center [405, 279] width 49 height 15
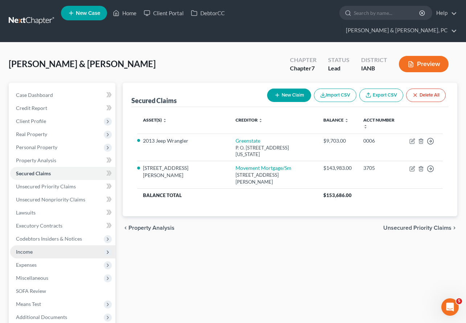
click at [35, 245] on span "Income" at bounding box center [62, 251] width 105 height 13
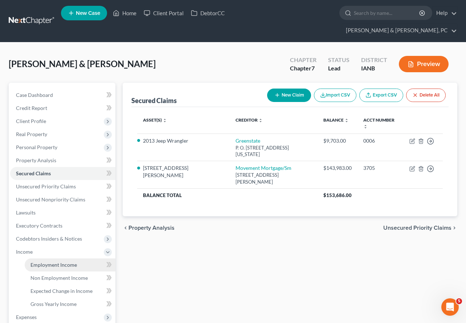
click at [45, 261] on span "Employment Income" at bounding box center [53, 264] width 46 height 6
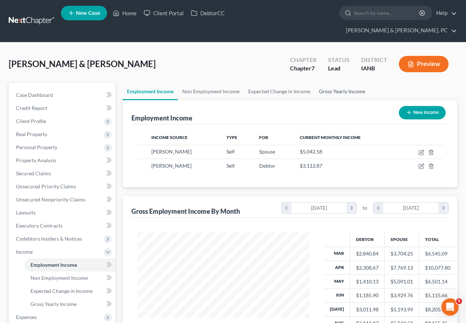
scroll to position [130, 186]
click at [337, 83] on link "Gross Yearly Income" at bounding box center [341, 91] width 55 height 17
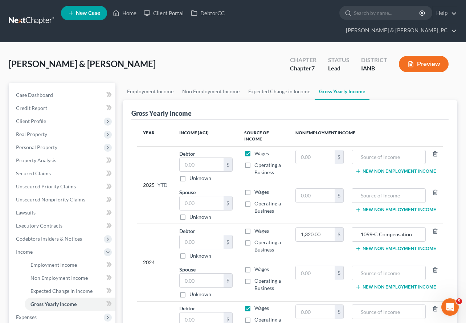
click at [254, 150] on label "Wages" at bounding box center [261, 153] width 15 height 7
click at [257, 150] on input "Wages" at bounding box center [259, 152] width 5 height 5
checkbox input "false"
click at [254, 161] on label "Operating a Business" at bounding box center [268, 168] width 29 height 15
click at [257, 161] on input "Operating a Business" at bounding box center [259, 163] width 5 height 5
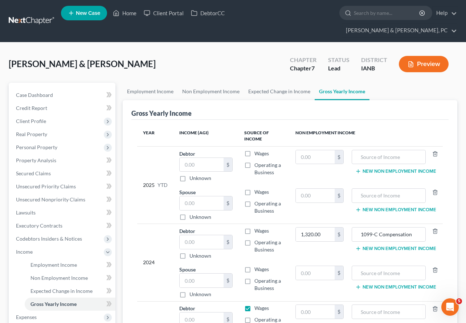
checkbox input "true"
click at [254, 200] on label "Operating a Business" at bounding box center [268, 207] width 29 height 15
click at [257, 200] on input "Operating a Business" at bounding box center [259, 202] width 5 height 5
checkbox input "true"
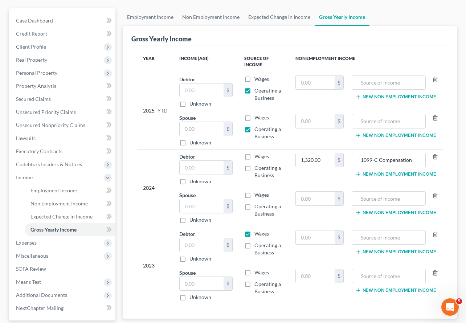
scroll to position [75, 0]
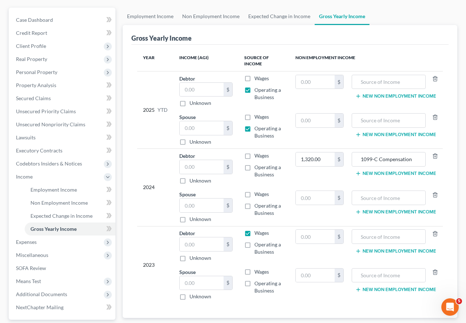
click at [254, 164] on label "Operating a Business" at bounding box center [268, 171] width 29 height 15
click at [257, 164] on input "Operating a Business" at bounding box center [259, 166] width 5 height 5
checkbox input "true"
click at [254, 202] on label "Operating a Business" at bounding box center [268, 209] width 29 height 15
click at [257, 202] on input "Operating a Business" at bounding box center [259, 204] width 5 height 5
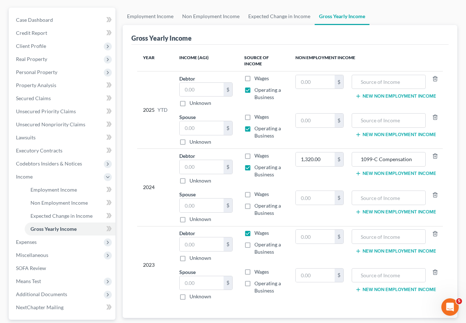
checkbox input "true"
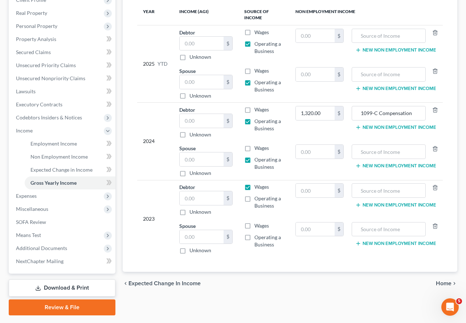
scroll to position [126, 0]
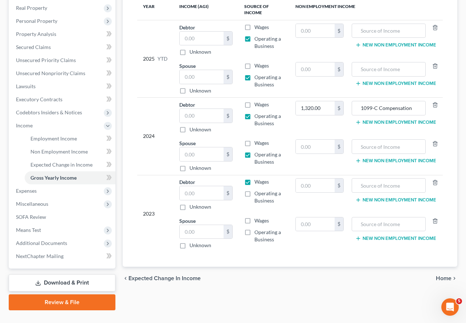
click at [254, 228] on label "Operating a Business" at bounding box center [268, 235] width 29 height 15
click at [257, 228] on input "Operating a Business" at bounding box center [259, 230] width 5 height 5
checkbox input "true"
